Goal: Task Accomplishment & Management: Manage account settings

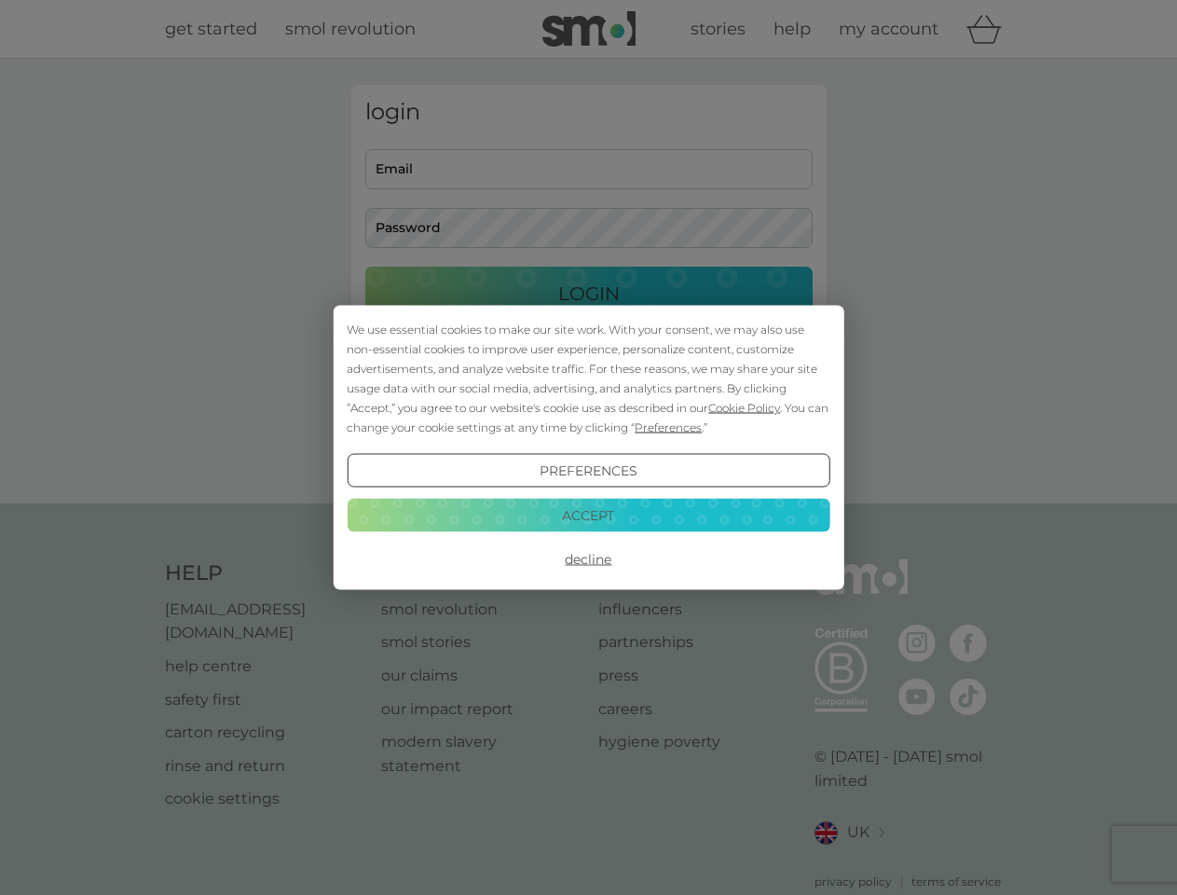
click at [745, 407] on span "Cookie Policy" at bounding box center [744, 408] width 72 height 14
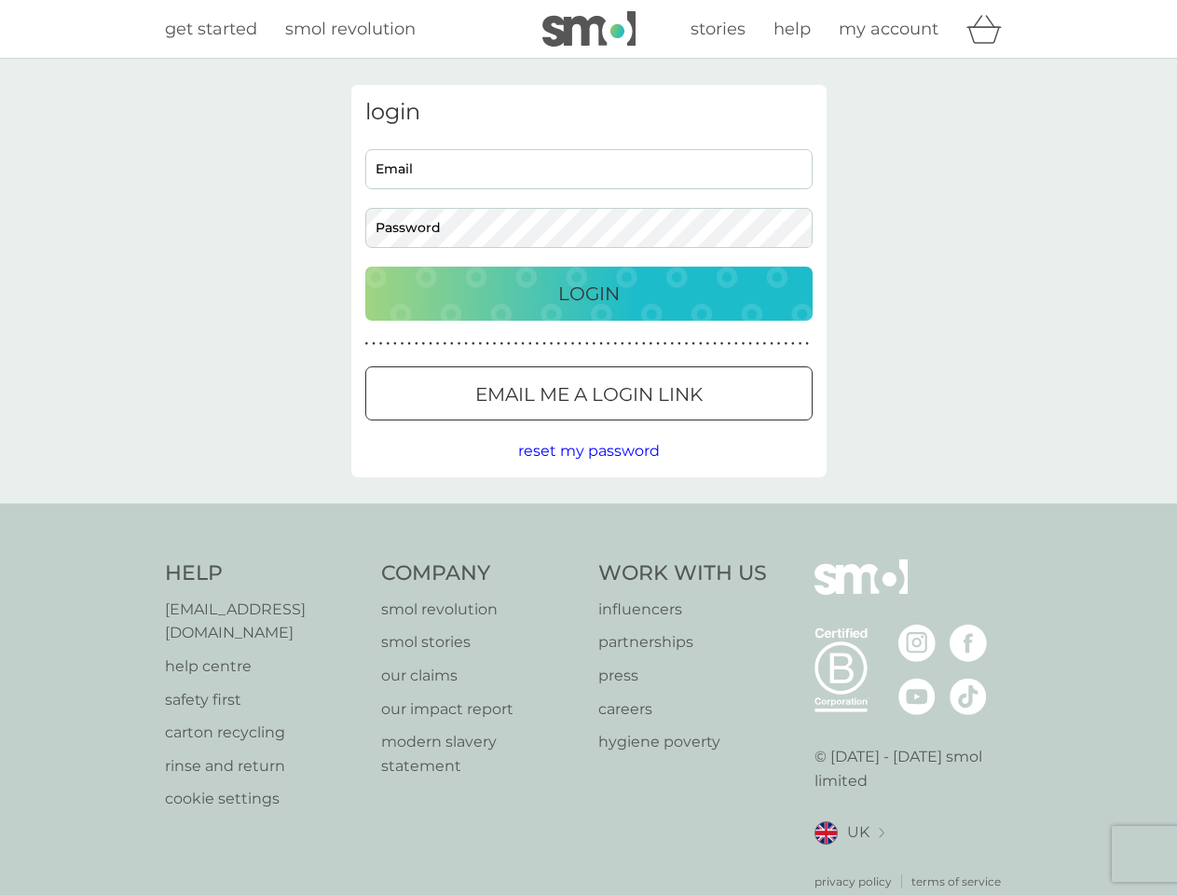
click at [666, 427] on div "login Email Password Login ● ● ● ● ● ● ● ● ● ● ● ● ● ● ● ● ● ● ● ● ● ● ● ● ● ● …" at bounding box center [588, 281] width 475 height 392
click at [588, 471] on div "login Email Password Login ● ● ● ● ● ● ● ● ● ● ● ● ● ● ● ● ● ● ● ● ● ● ● ● ● ● …" at bounding box center [588, 281] width 475 height 392
click at [588, 559] on div "Help [EMAIL_ADDRESS][DOMAIN_NAME] help centre safety first carton recycling rin…" at bounding box center [589, 724] width 848 height 331
click at [588, 515] on div "Help [EMAIL_ADDRESS][DOMAIN_NAME] help centre safety first carton recycling rin…" at bounding box center [588, 724] width 1177 height 443
